Goal: Task Accomplishment & Management: Use online tool/utility

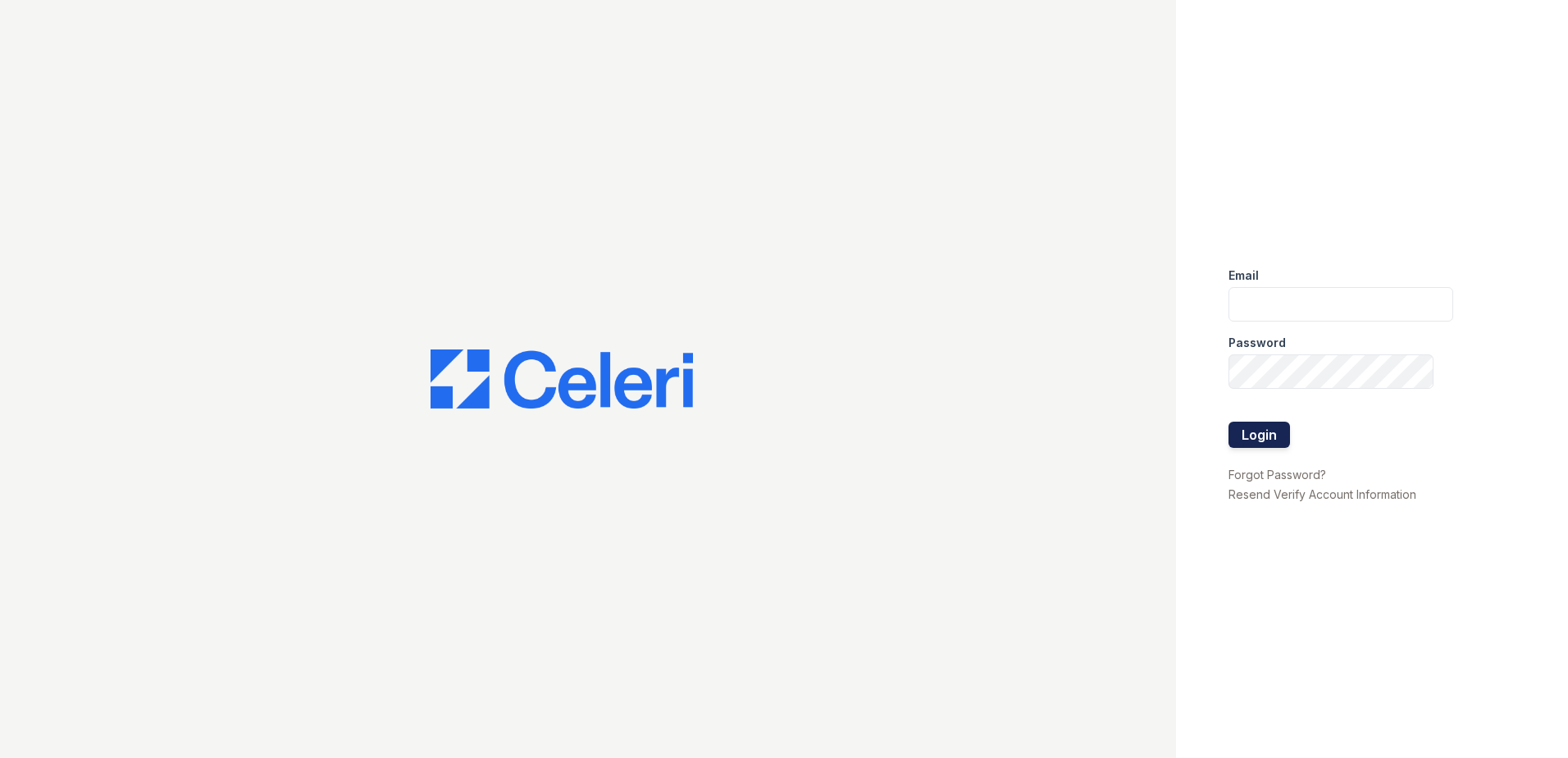
type input "arrivewestborough@trinity-pm.com"
click at [1268, 428] on button "Login" at bounding box center [1259, 435] width 62 height 27
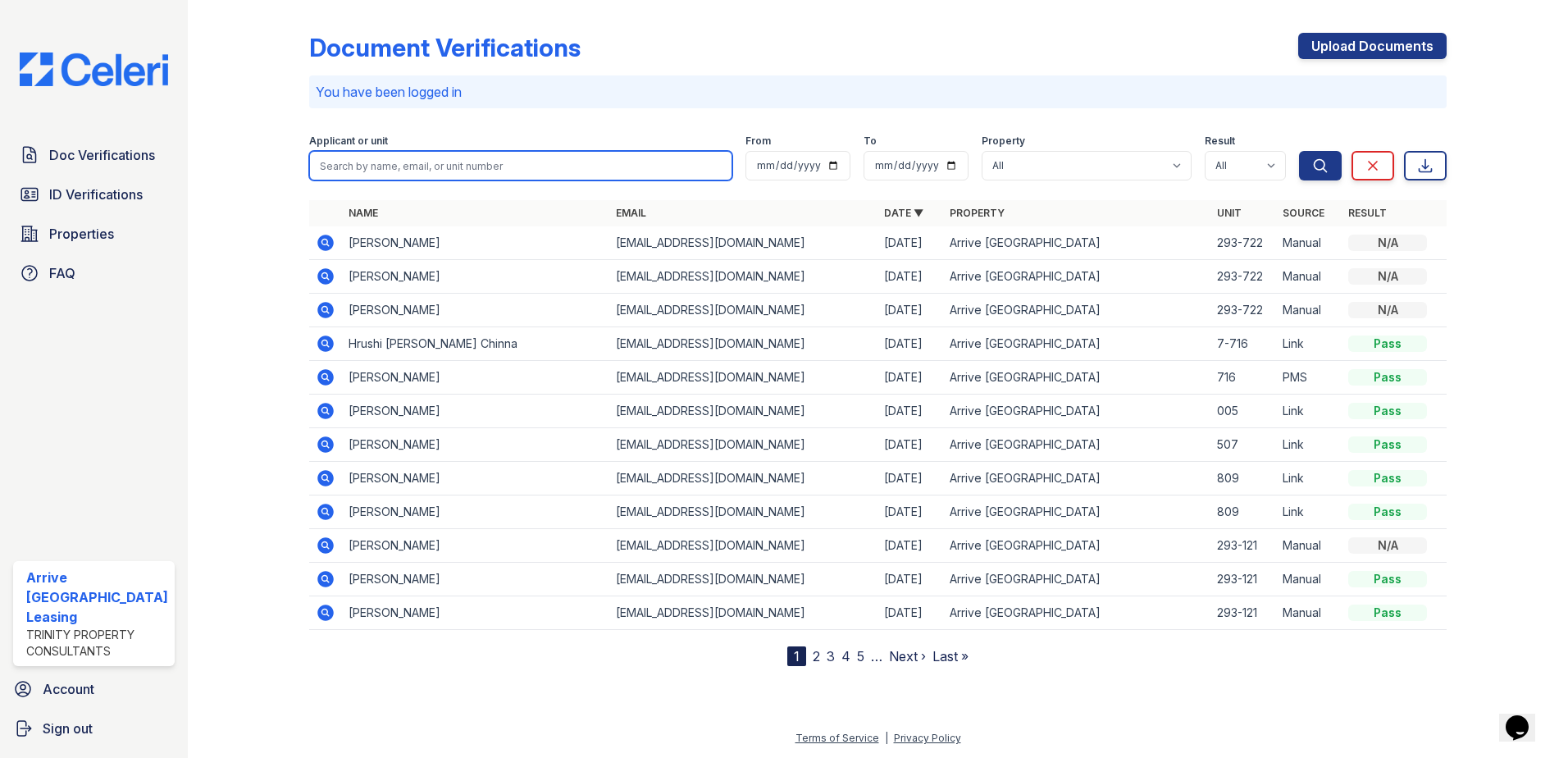
click at [420, 171] on input "search" at bounding box center [521, 165] width 424 height 29
type input "napier"
click at [1299, 151] on button "Search" at bounding box center [1320, 165] width 43 height 29
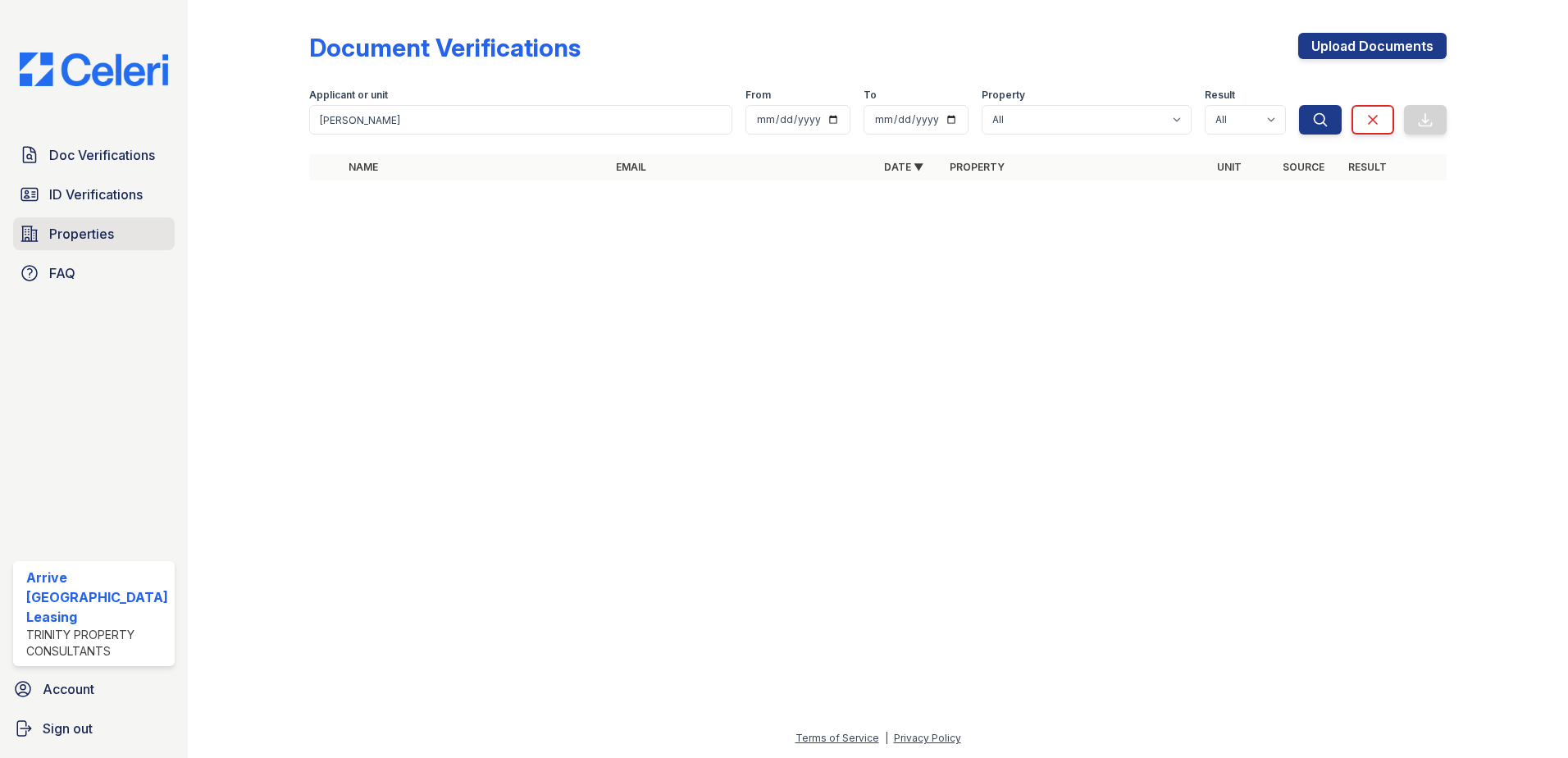
click at [100, 236] on span "Properties" at bounding box center [82, 234] width 65 height 20
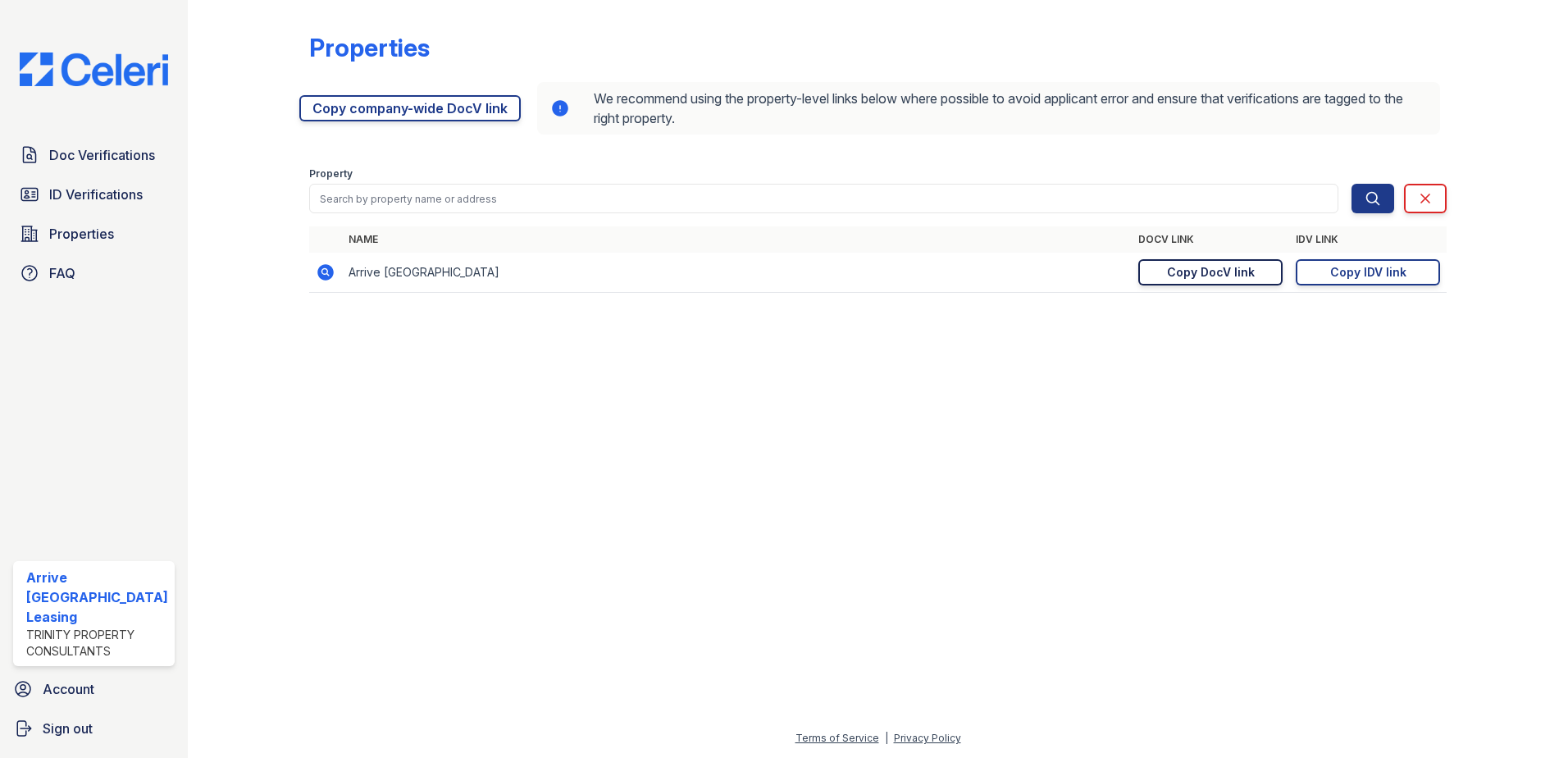
click at [1210, 275] on div "Copy DocV link" at bounding box center [1211, 272] width 87 height 16
click at [1160, 268] on link "Copy DocV link Copy link" at bounding box center [1211, 273] width 144 height 27
click at [1370, 275] on div "Copy IDV link" at bounding box center [1369, 272] width 76 height 16
